Goal: Register for event/course

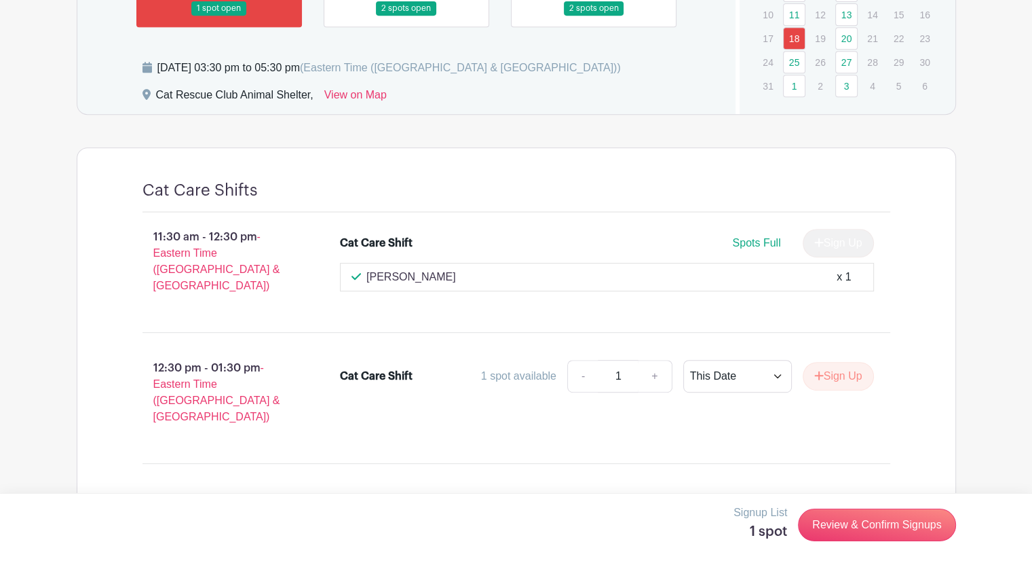
scroll to position [411, 0]
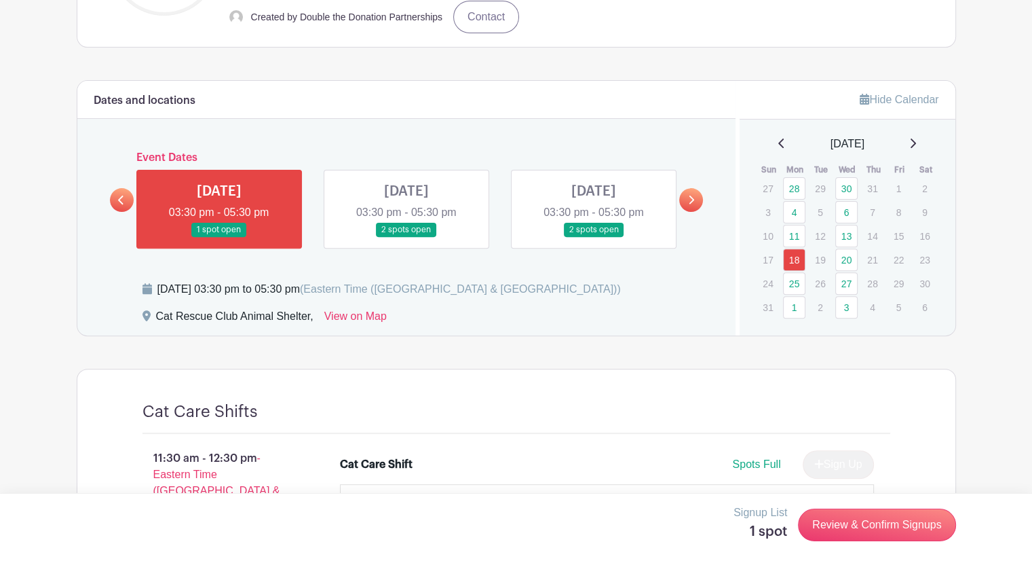
click at [407, 237] on link at bounding box center [407, 237] width 0 height 0
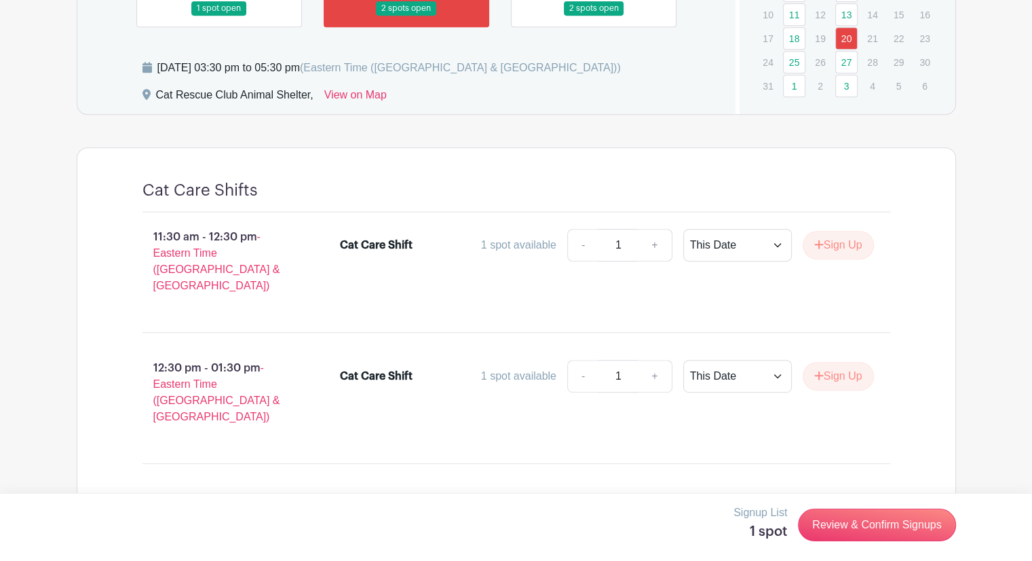
scroll to position [631, 0]
click at [842, 362] on button "Sign Up" at bounding box center [838, 376] width 71 height 29
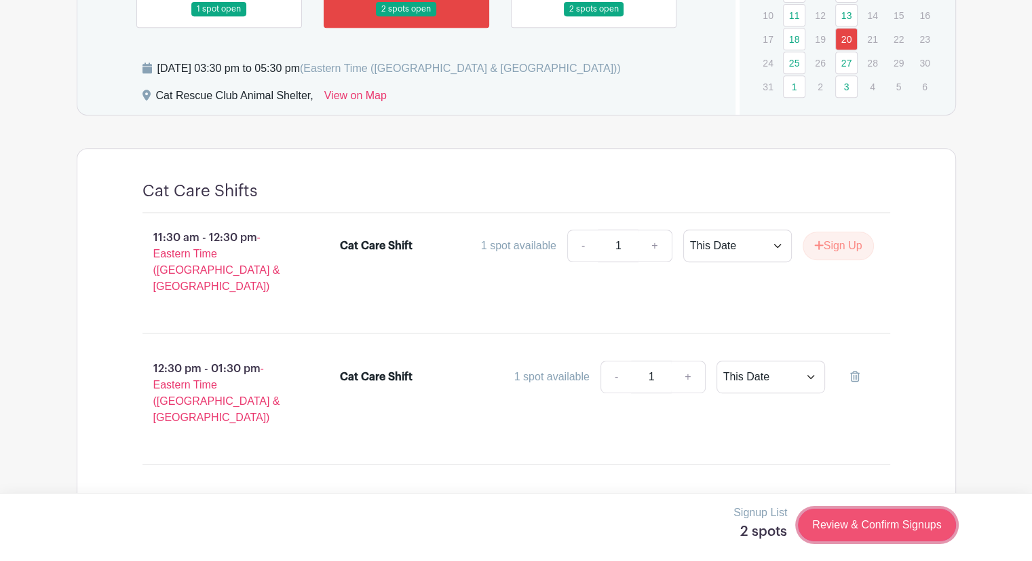
click at [850, 527] on link "Review & Confirm Signups" at bounding box center [876, 524] width 157 height 33
click at [836, 531] on link "Review & Confirm Signups" at bounding box center [876, 524] width 157 height 33
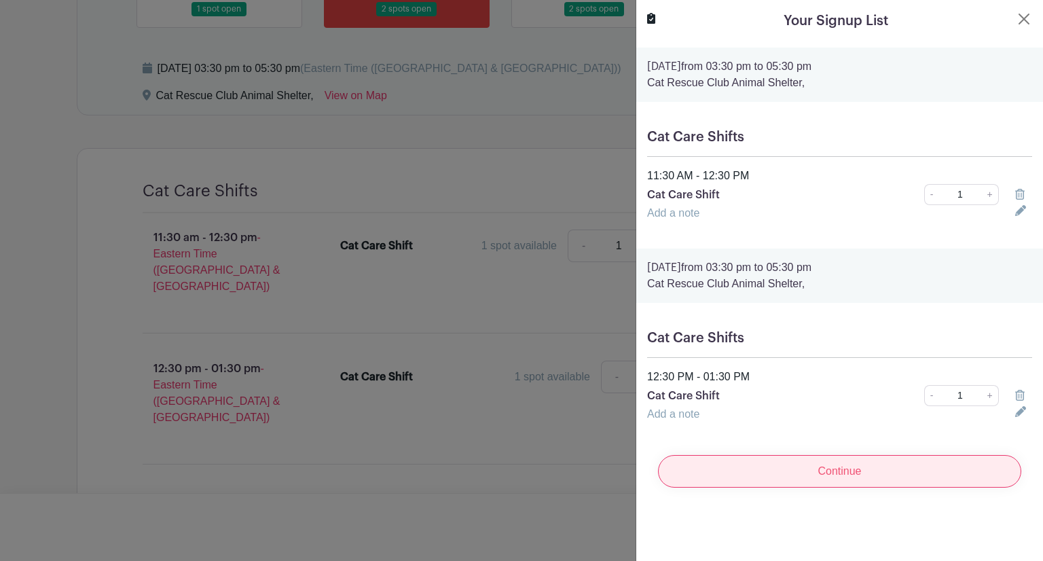
click at [871, 470] on input "Continue" at bounding box center [839, 471] width 363 height 33
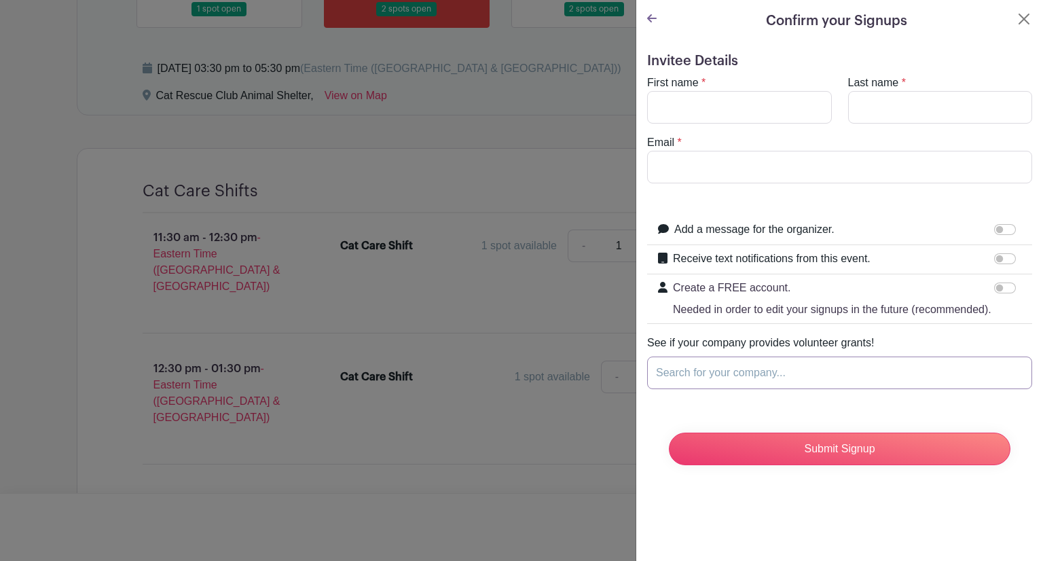
click at [777, 388] on input "Search for your company..." at bounding box center [839, 372] width 385 height 33
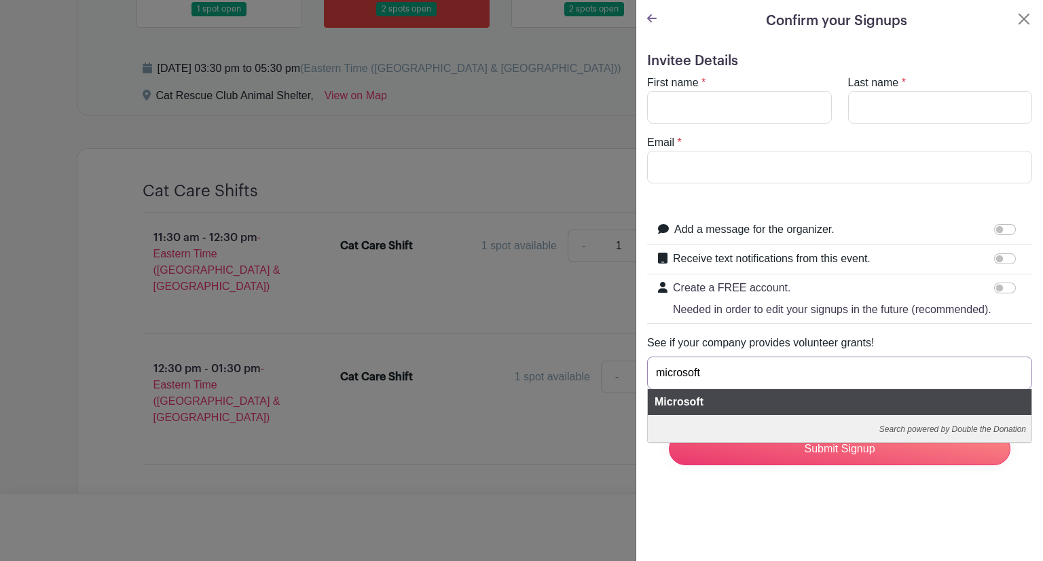
type input "microsoft"
click at [681, 407] on b "Microsoft" at bounding box center [678, 402] width 49 height 12
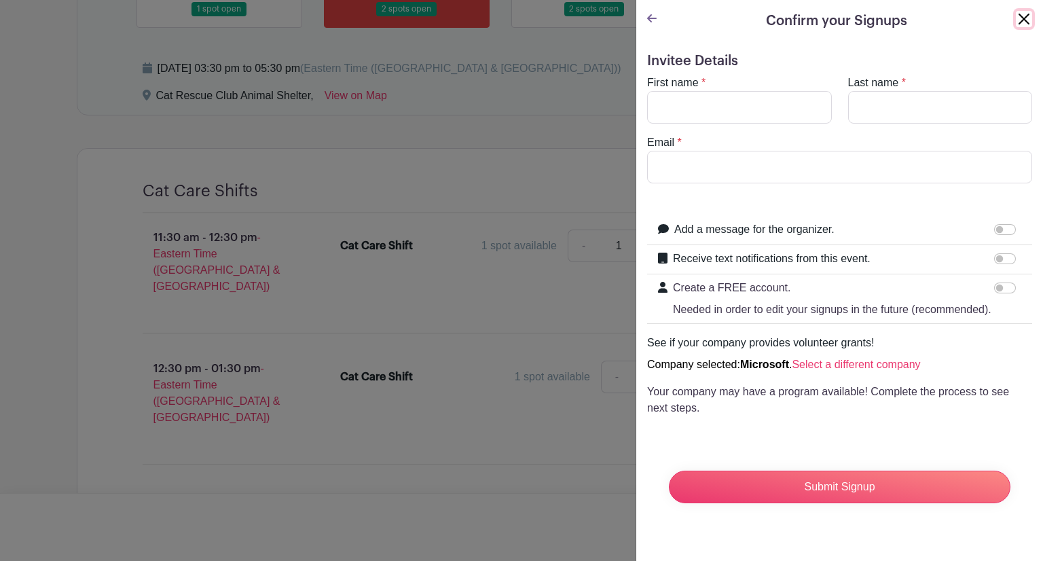
click at [1015, 19] on button "Close" at bounding box center [1023, 19] width 16 height 16
